Goal: Task Accomplishment & Management: Use online tool/utility

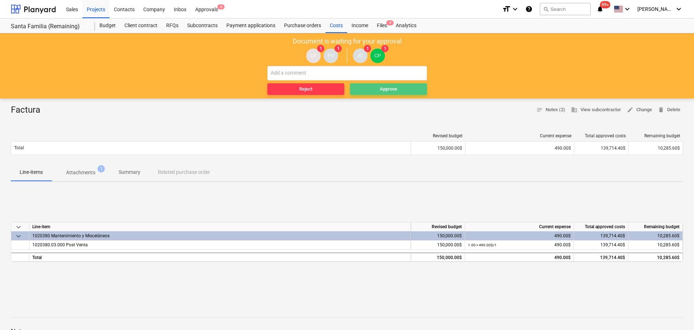
click at [365, 88] on span "Approve" at bounding box center [388, 89] width 71 height 8
click at [381, 83] on button "Approve" at bounding box center [388, 89] width 77 height 12
click at [395, 88] on div "Approve" at bounding box center [388, 89] width 17 height 8
click at [392, 87] on div "Approve" at bounding box center [388, 89] width 17 height 8
click at [398, 89] on span "Approve" at bounding box center [388, 89] width 71 height 8
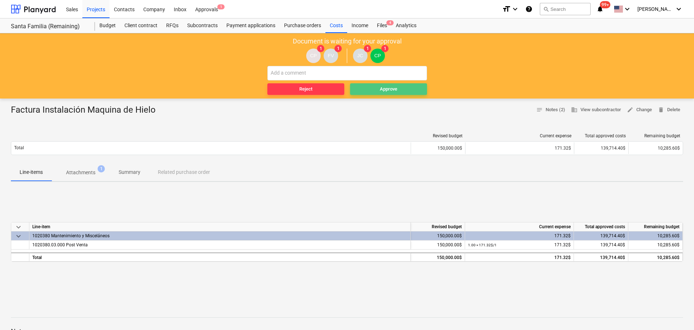
click at [372, 85] on span "Approve" at bounding box center [388, 89] width 71 height 8
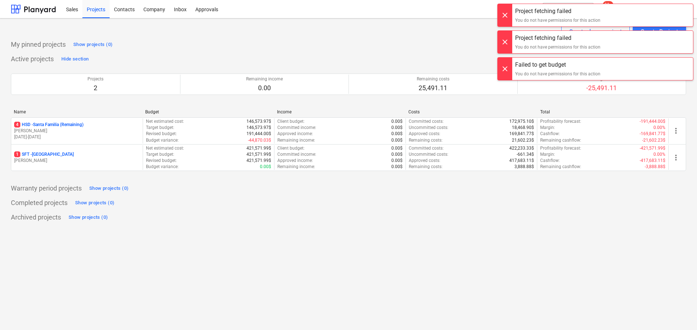
click at [507, 15] on div at bounding box center [504, 15] width 15 height 22
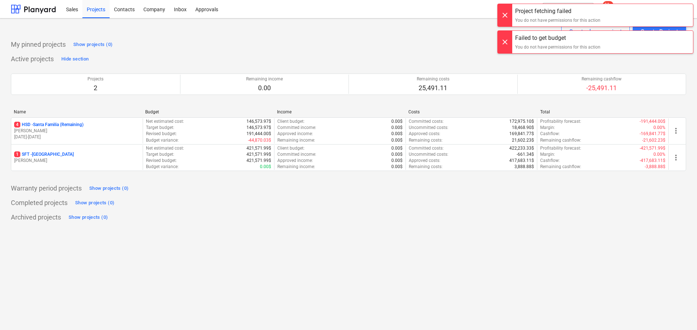
click at [506, 15] on div "Project fetching failed You do not have permissions for this action Project fet…" at bounding box center [594, 7] width 203 height 15
click at [506, 15] on div at bounding box center [504, 15] width 15 height 22
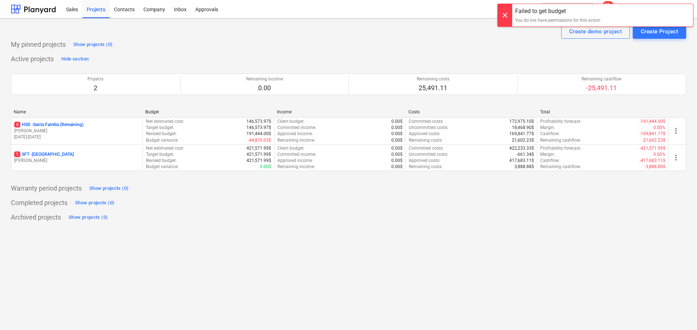
click at [506, 15] on div "Project fetching failed You do not have permissions for this action Failed to g…" at bounding box center [594, 7] width 203 height 15
click at [506, 15] on div at bounding box center [504, 15] width 15 height 22
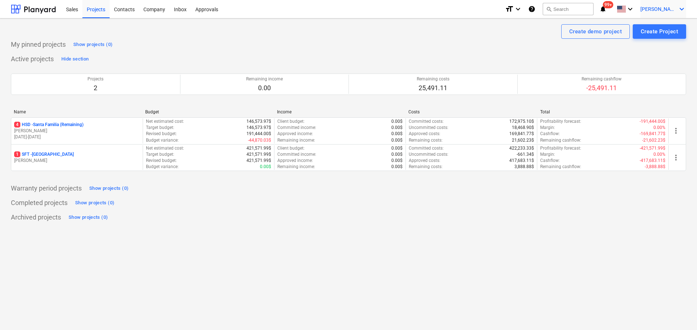
click at [668, 8] on span "[PERSON_NAME]" at bounding box center [658, 9] width 36 height 6
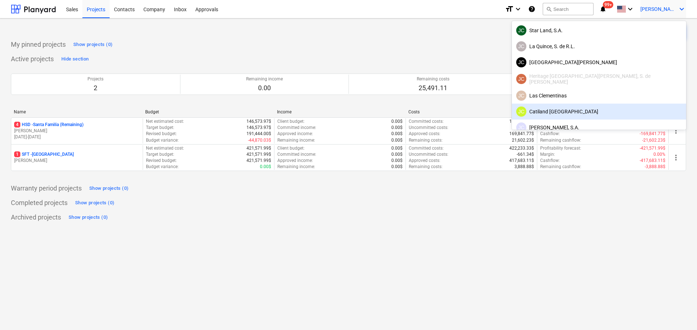
click at [634, 110] on div "JC Catiland [GEOGRAPHIC_DATA]" at bounding box center [598, 112] width 165 height 10
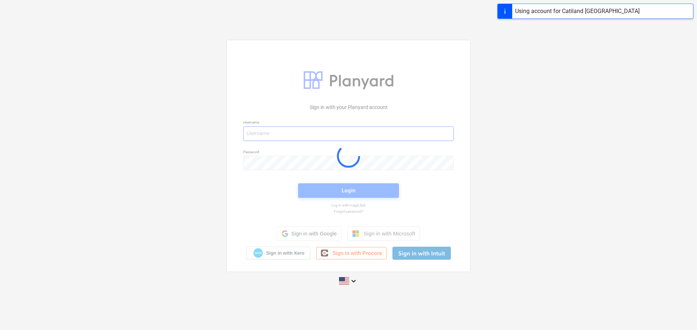
type input "[PERSON_NAME][EMAIL_ADDRESS][DOMAIN_NAME]"
